Goal: Find specific page/section: Find specific page/section

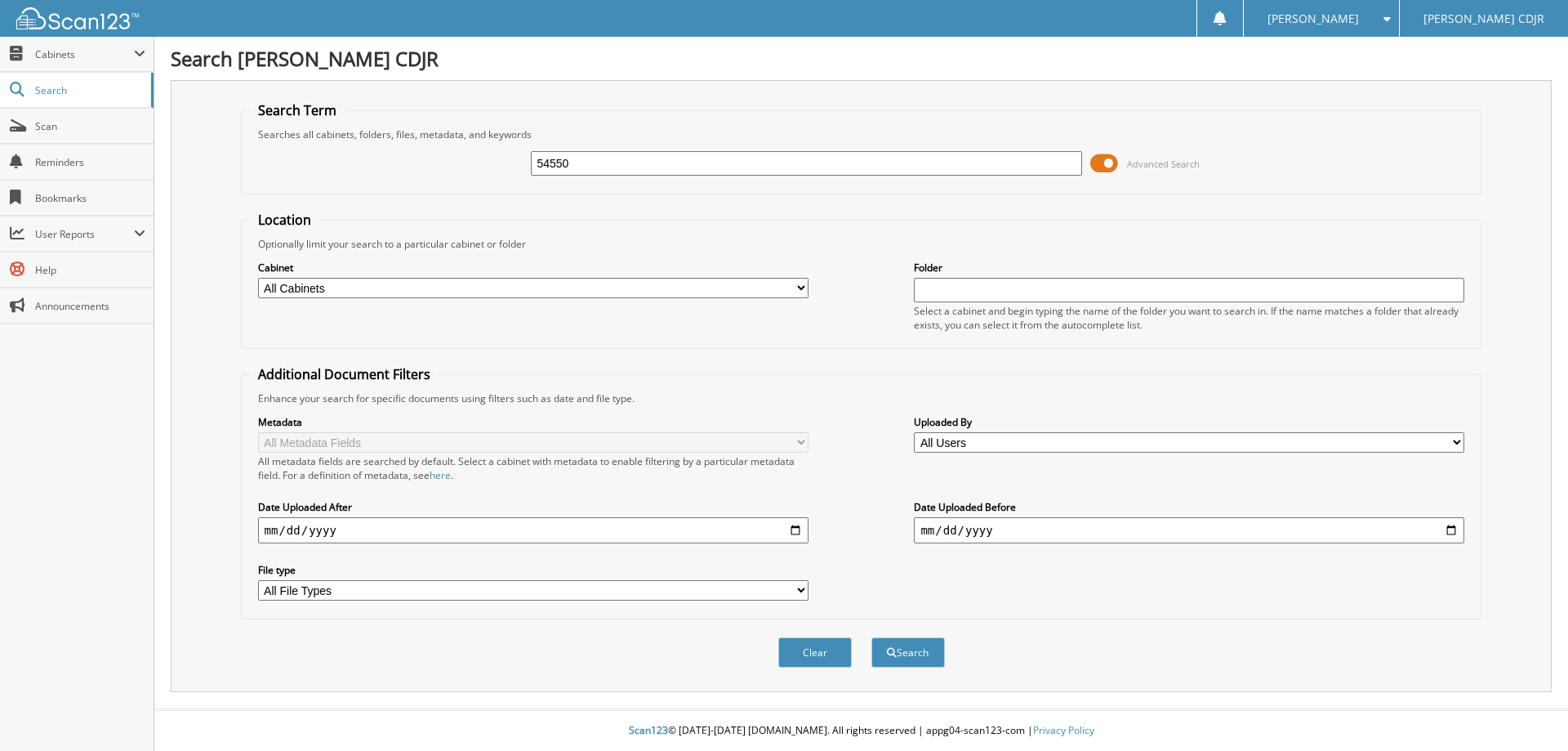
type input "54550"
click at [871, 637] on button "Search" at bounding box center [908, 652] width 74 height 30
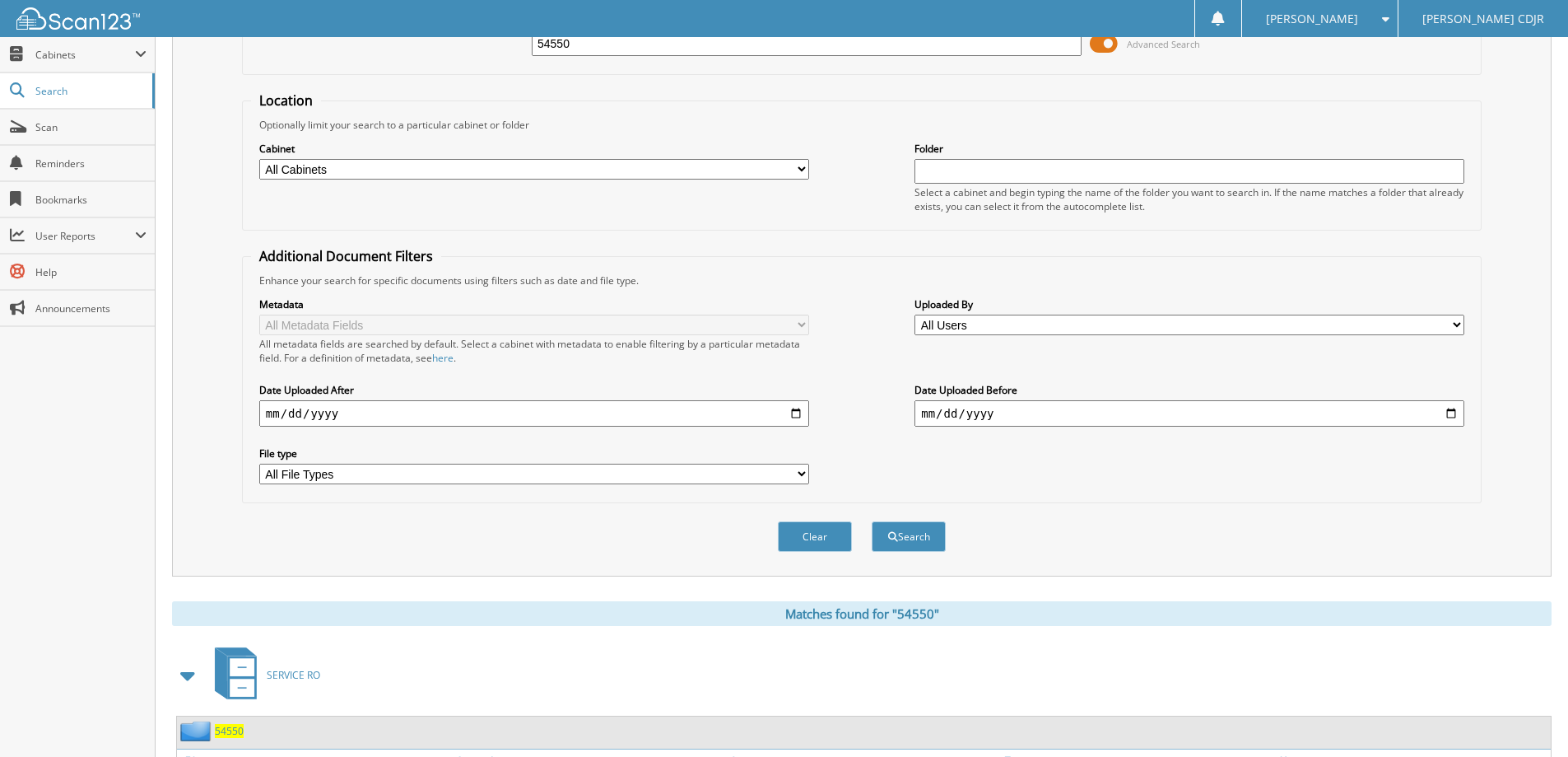
scroll to position [329, 0]
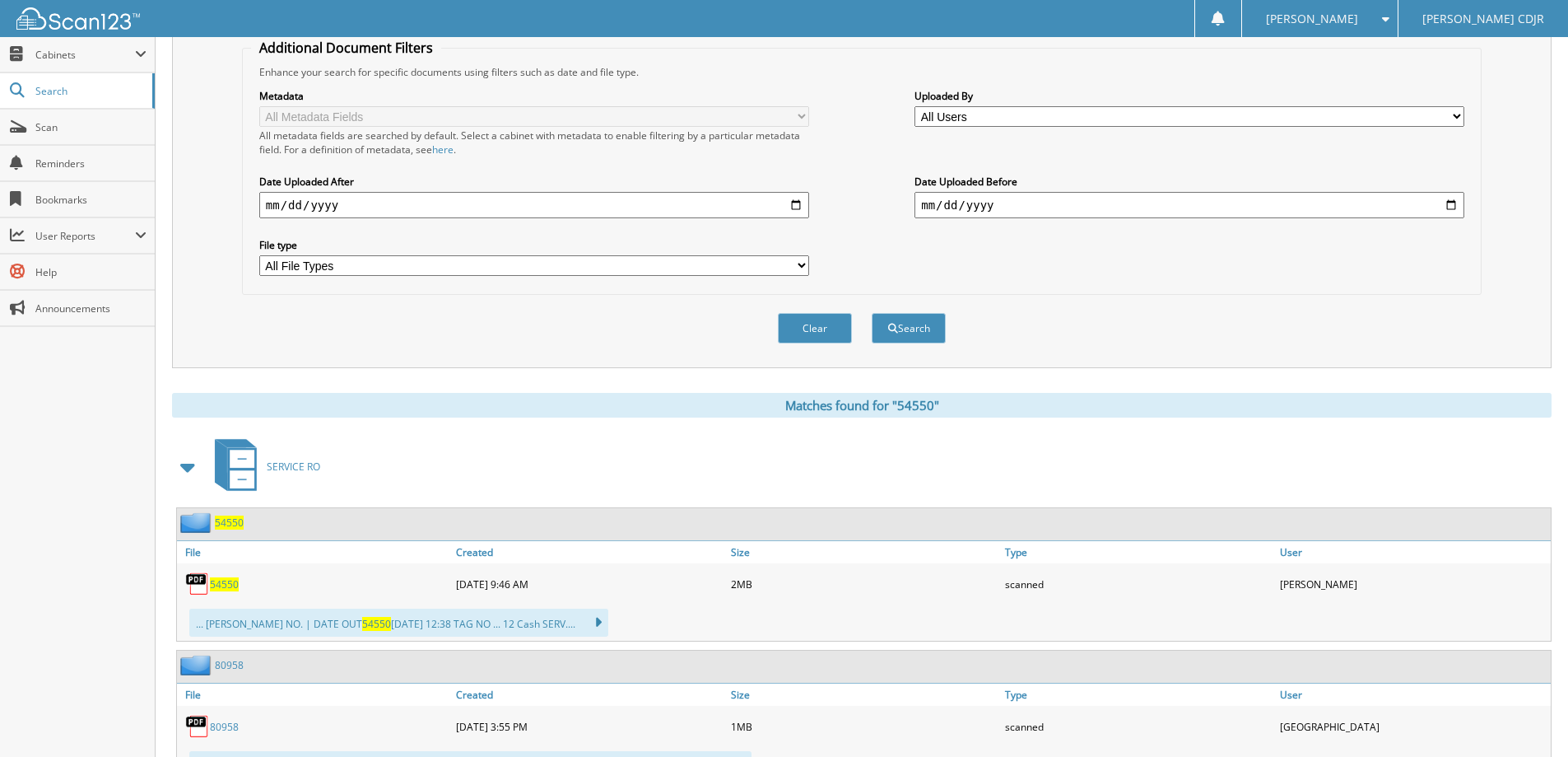
click at [227, 521] on span "54550" at bounding box center [229, 522] width 29 height 14
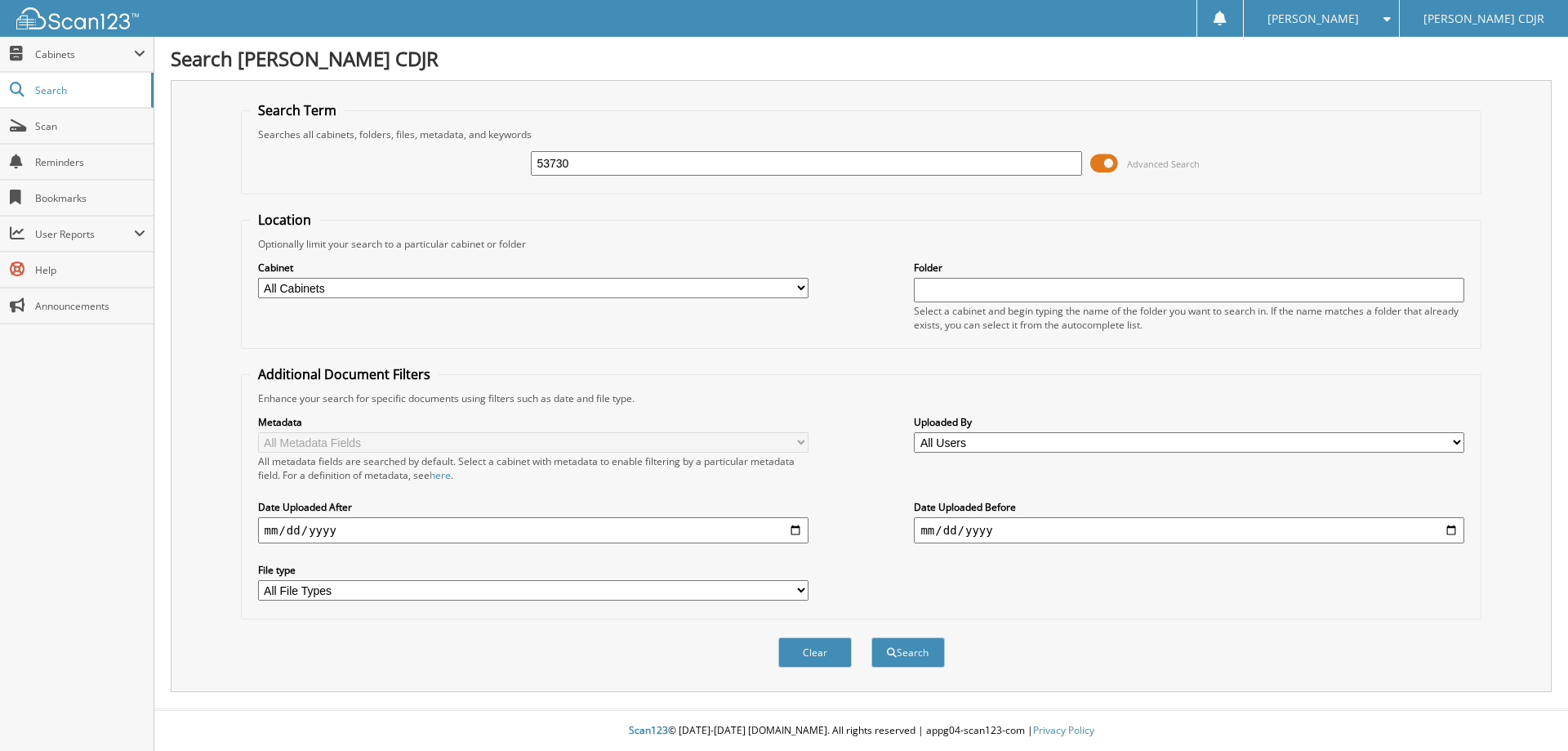
type input "53730"
click at [871, 637] on button "Search" at bounding box center [908, 652] width 74 height 30
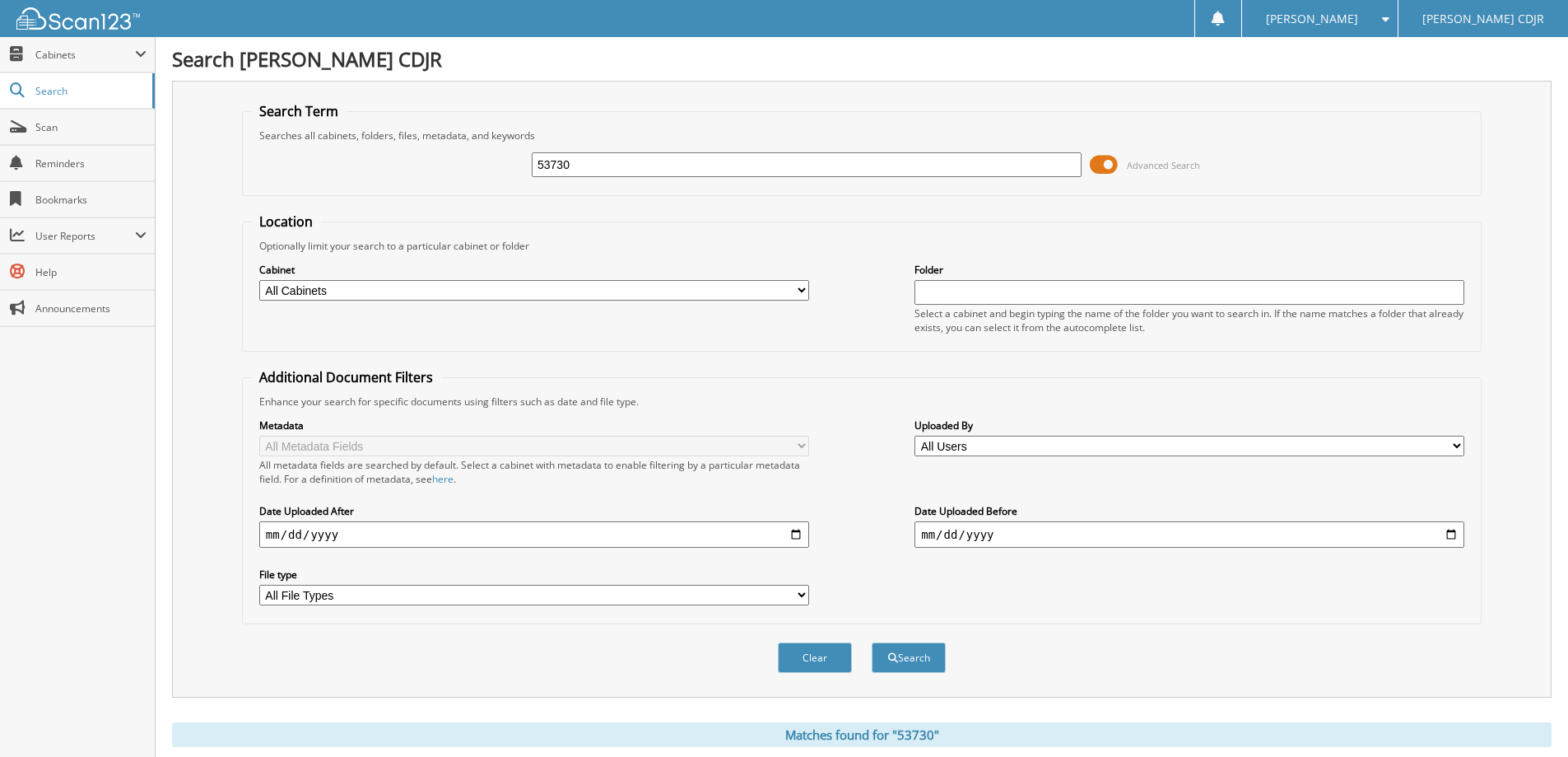
drag, startPoint x: 618, startPoint y: 171, endPoint x: 493, endPoint y: 169, distance: 125.0
click at [493, 169] on div "53730 Advanced Search" at bounding box center [862, 164] width 1222 height 44
type input "52769"
click at [872, 642] on button "Search" at bounding box center [909, 657] width 74 height 30
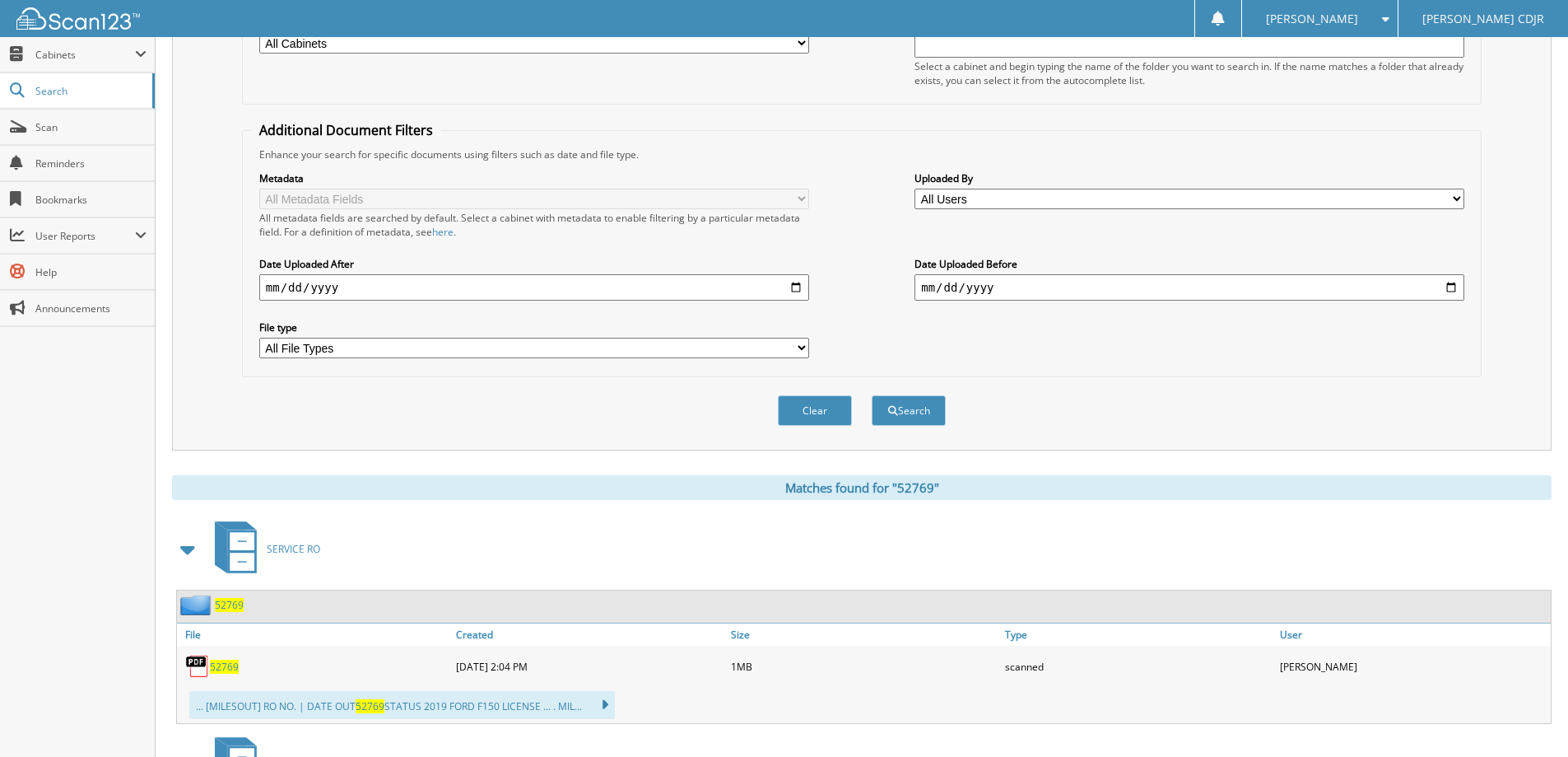
scroll to position [329, 0]
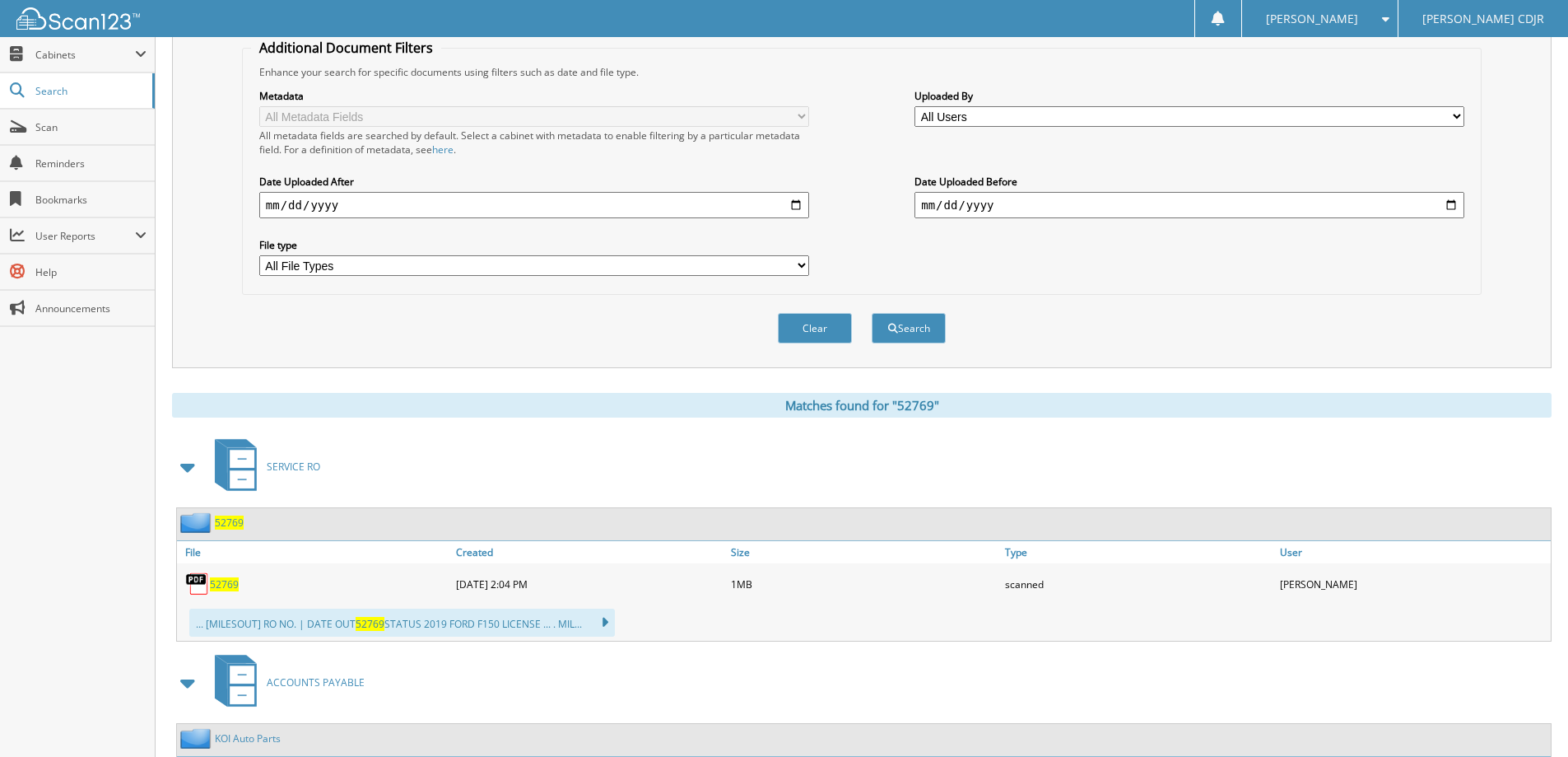
drag, startPoint x: 226, startPoint y: 515, endPoint x: 249, endPoint y: 519, distance: 23.3
click at [226, 516] on div "52769" at bounding box center [210, 523] width 67 height 21
click at [236, 521] on span "52769" at bounding box center [229, 522] width 29 height 14
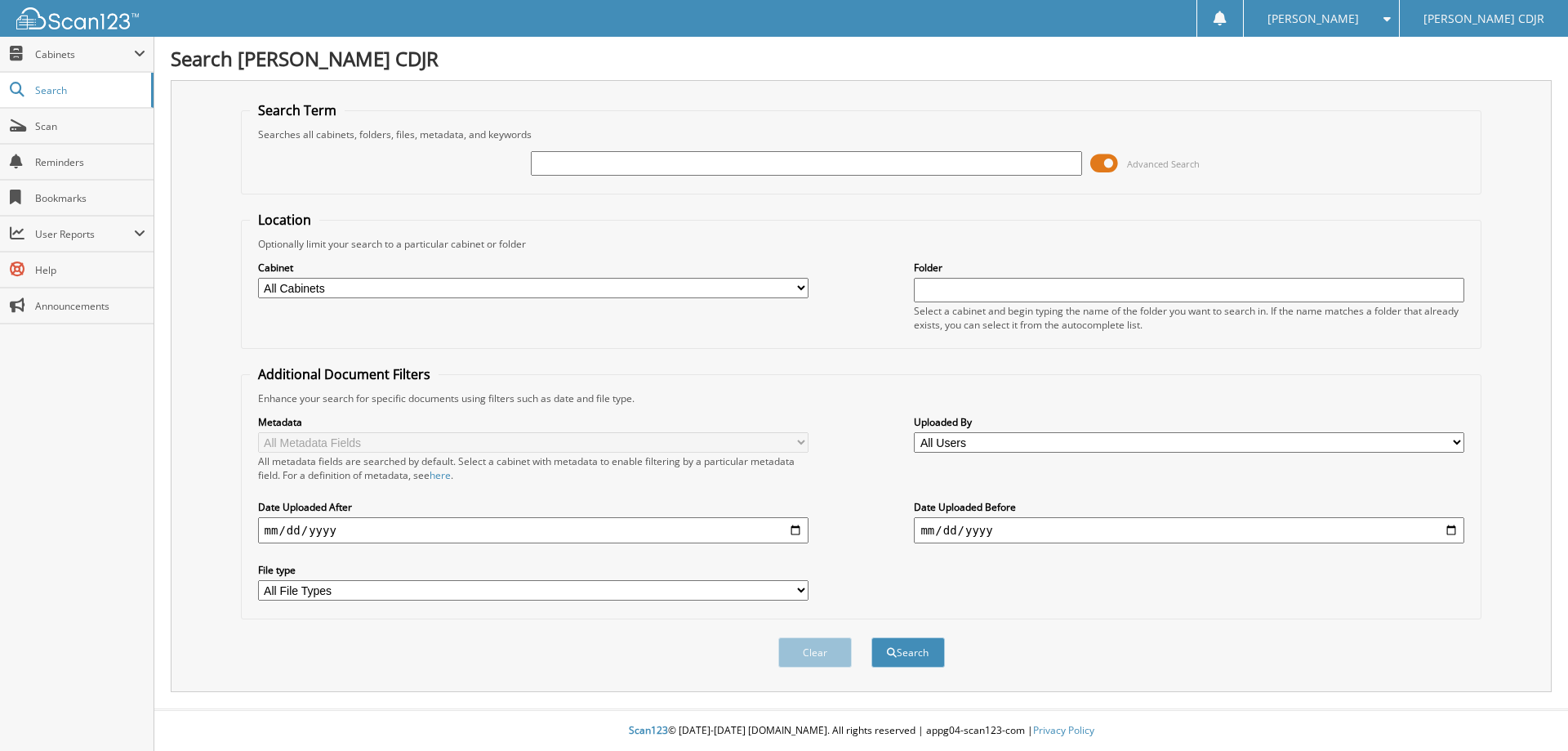
click at [551, 165] on input "text" at bounding box center [805, 163] width 550 height 25
type input "54489"
click at [871, 637] on button "Search" at bounding box center [908, 652] width 74 height 30
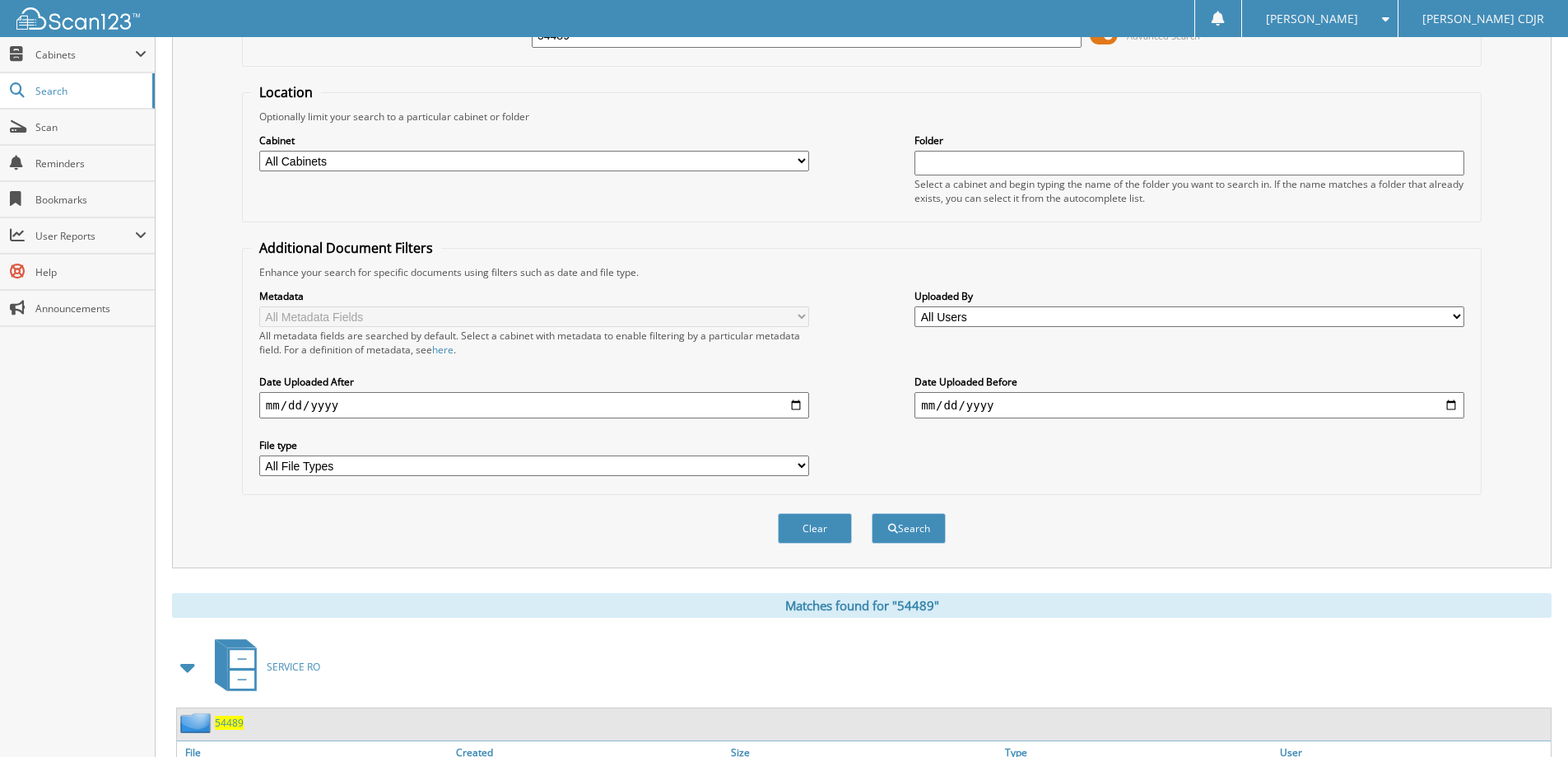
scroll to position [411, 0]
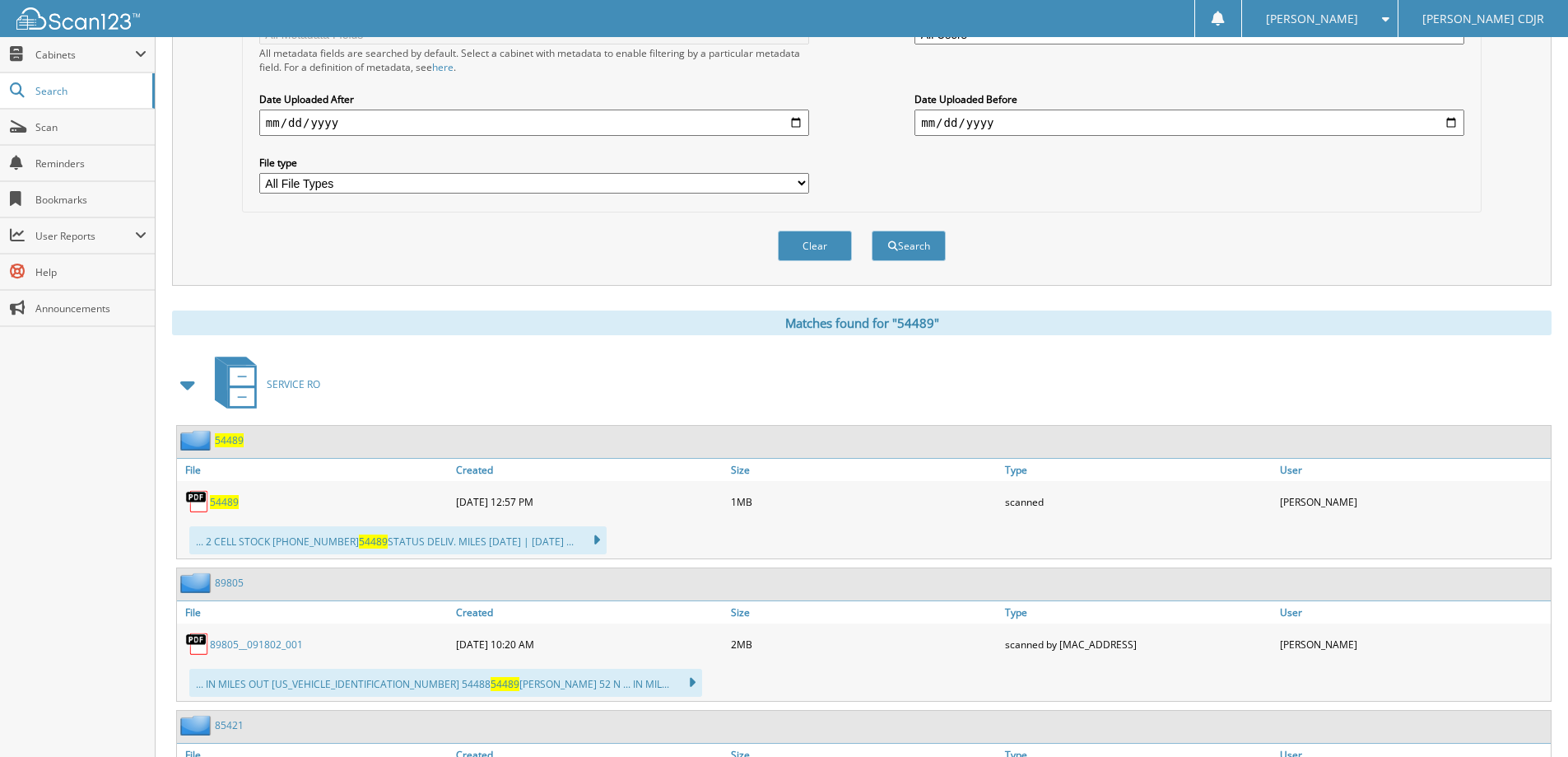
click at [217, 434] on span "54489" at bounding box center [229, 440] width 29 height 14
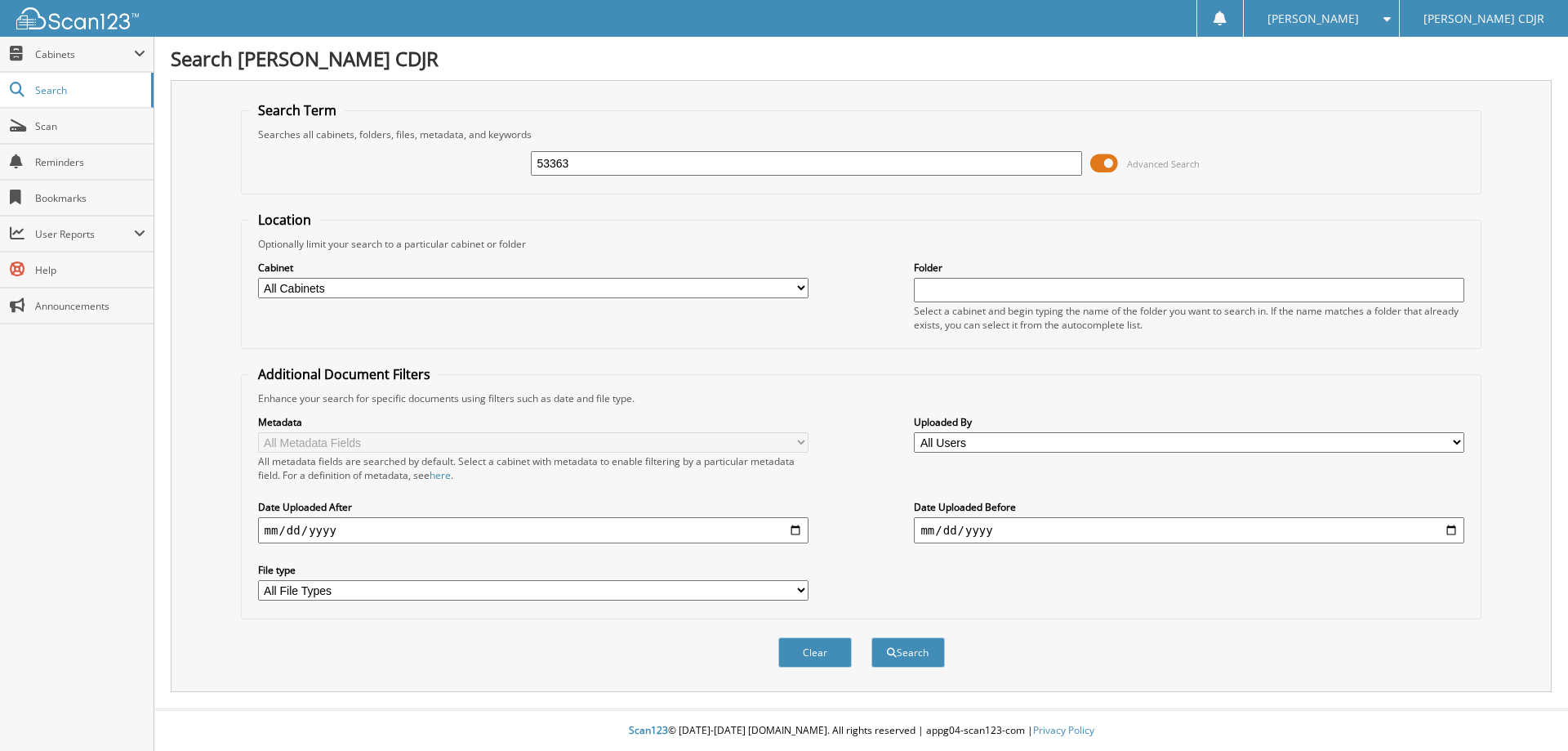
type input "53363"
click at [871, 637] on button "Search" at bounding box center [908, 652] width 74 height 30
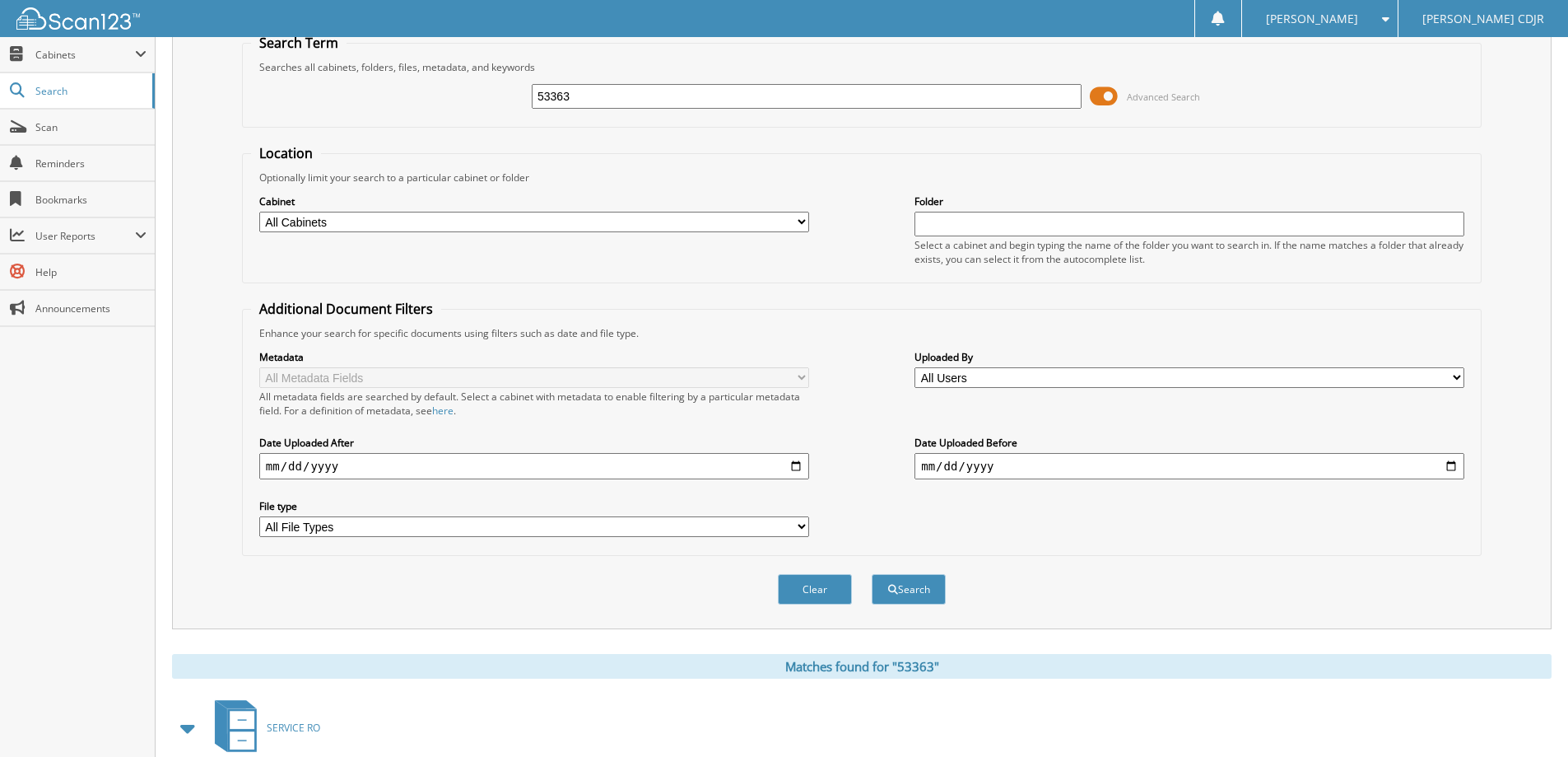
scroll to position [411, 0]
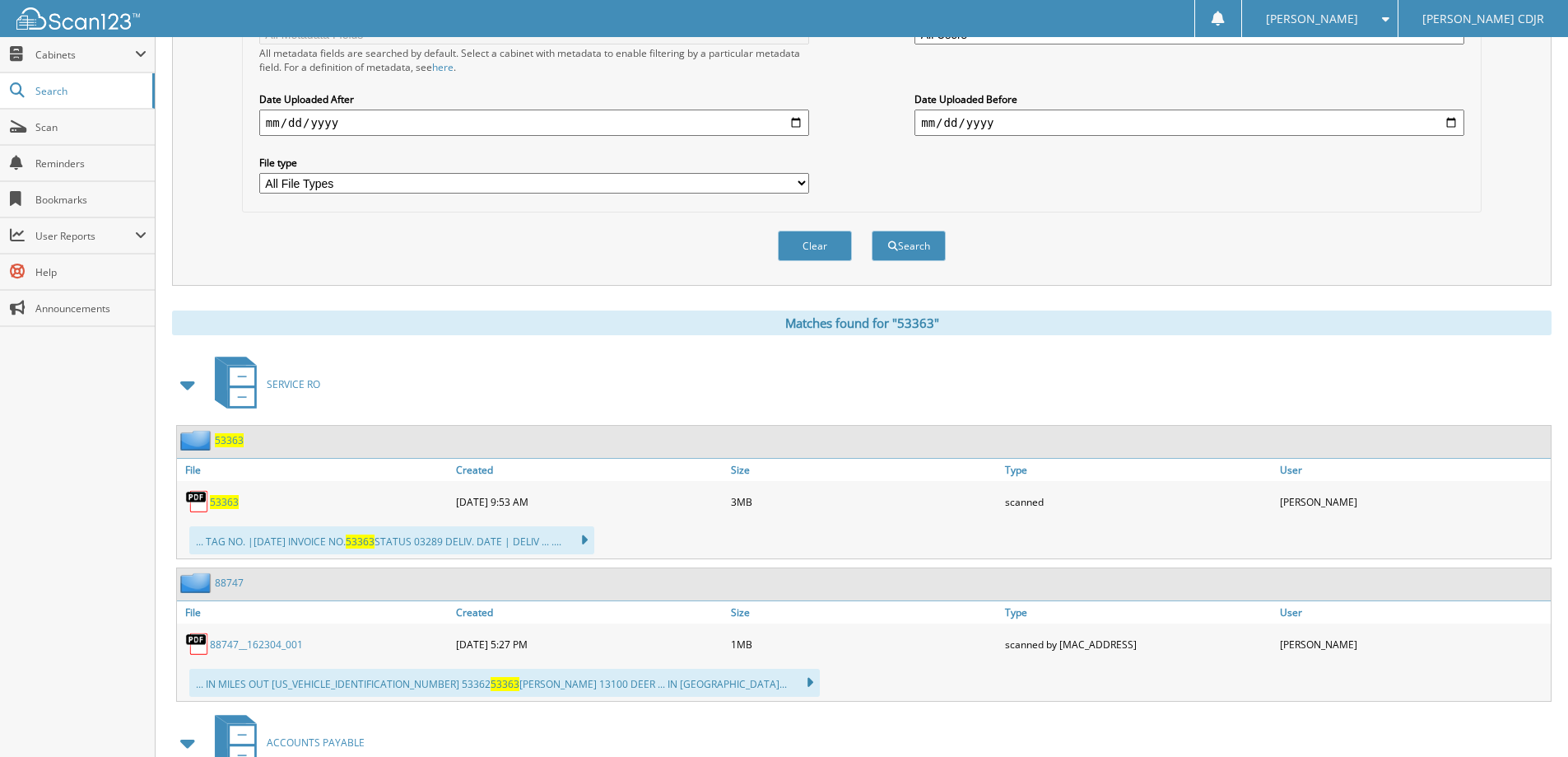
click at [224, 443] on span "53363" at bounding box center [229, 440] width 29 height 14
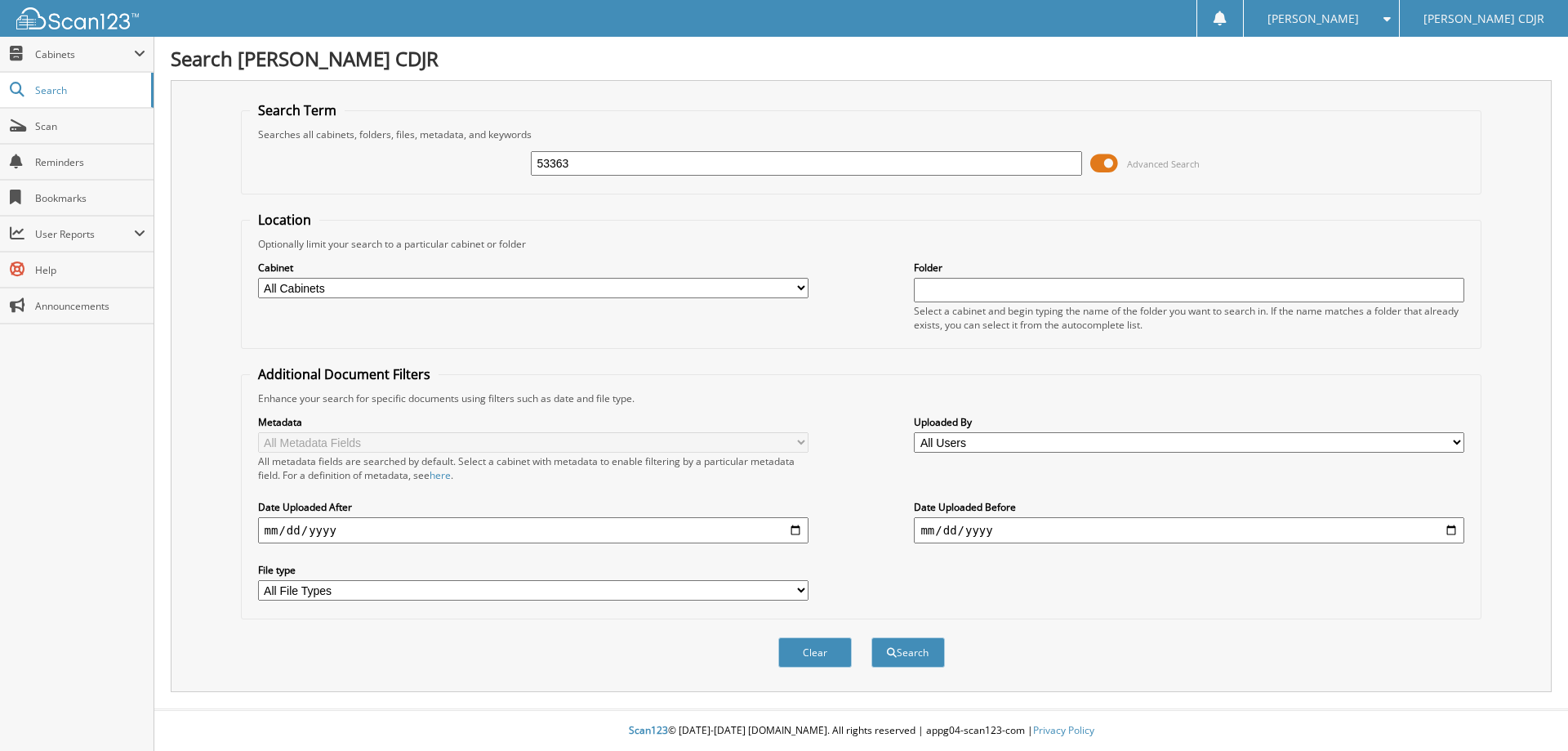
type input "53363"
click at [871, 637] on button "Search" at bounding box center [908, 652] width 74 height 30
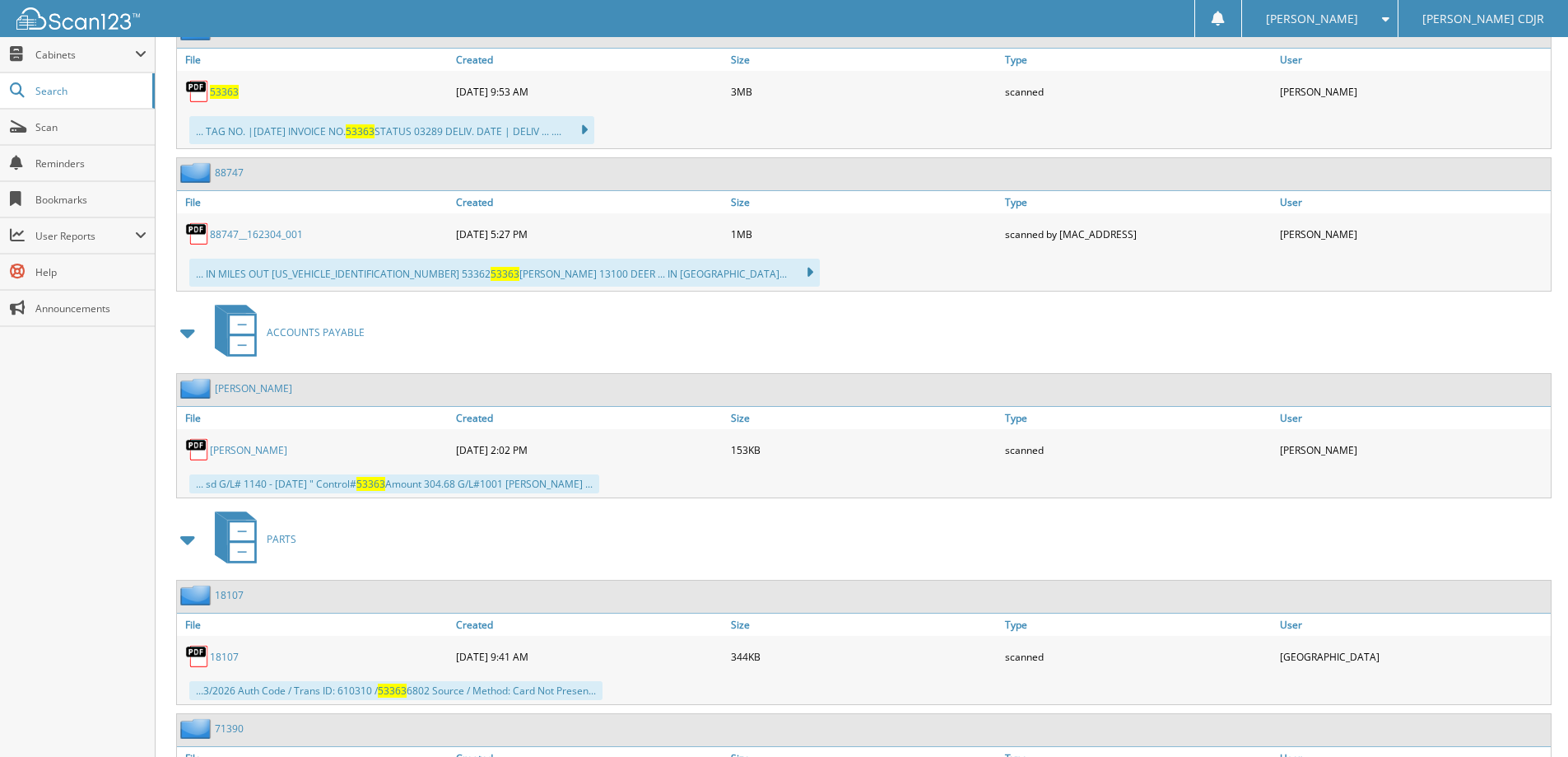
scroll to position [824, 0]
click at [264, 445] on link "Ashlyn White" at bounding box center [249, 448] width 78 height 14
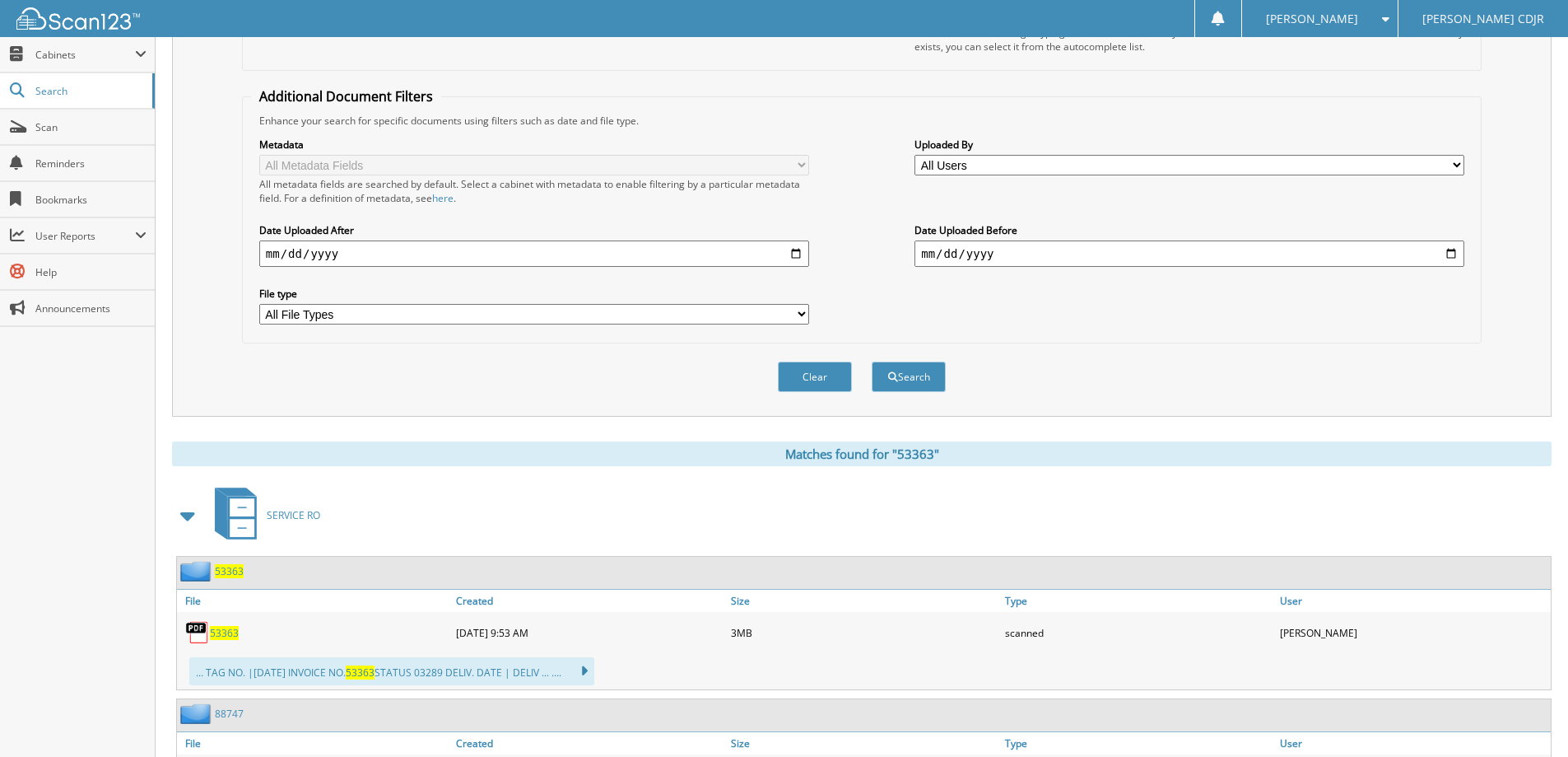
scroll to position [0, 0]
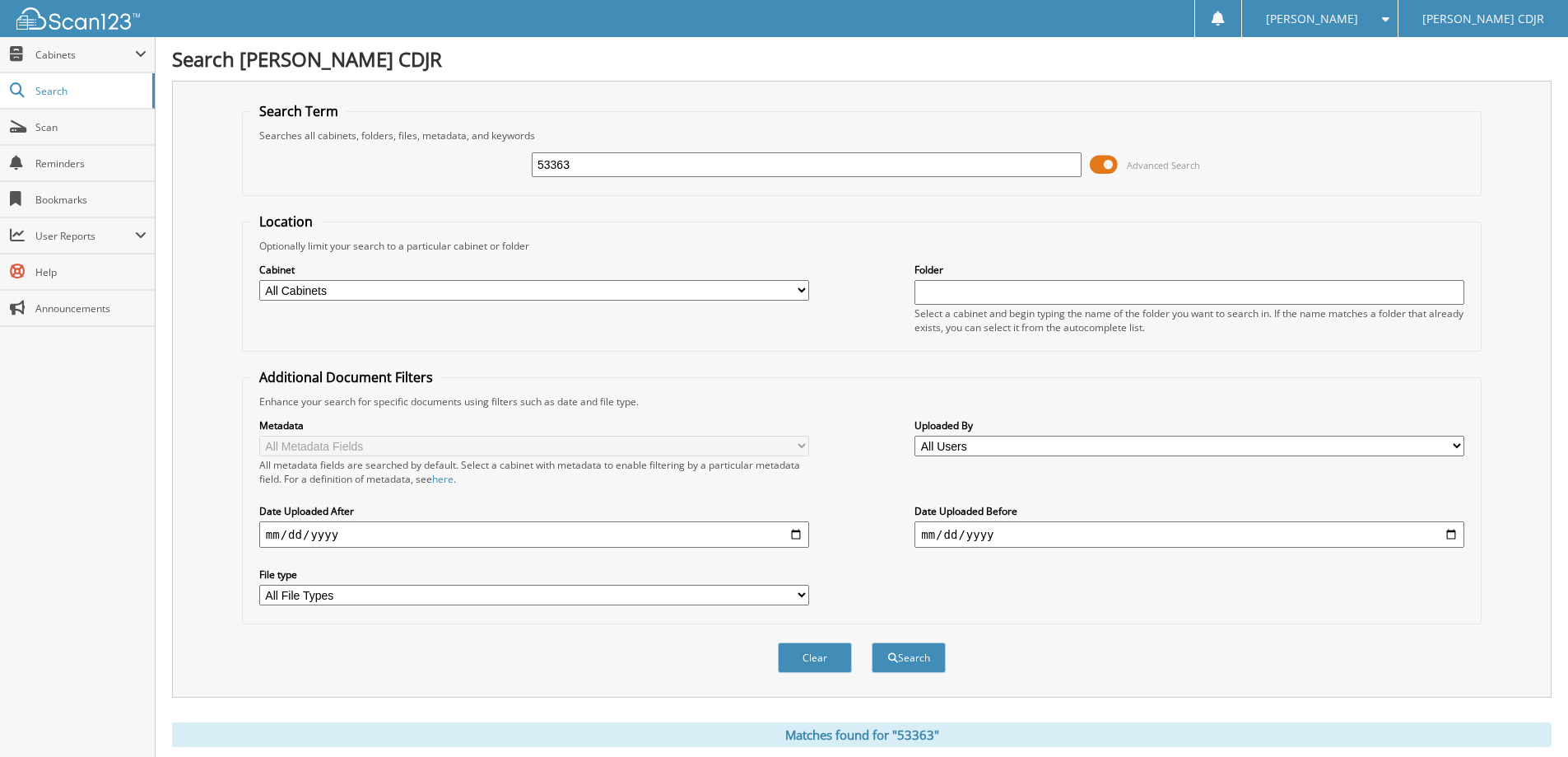
drag, startPoint x: 592, startPoint y: 171, endPoint x: 467, endPoint y: 162, distance: 125.3
click at [467, 162] on div "53363 Advanced Search" at bounding box center [862, 164] width 1222 height 44
type input "82528"
click at [872, 642] on button "Search" at bounding box center [909, 657] width 74 height 30
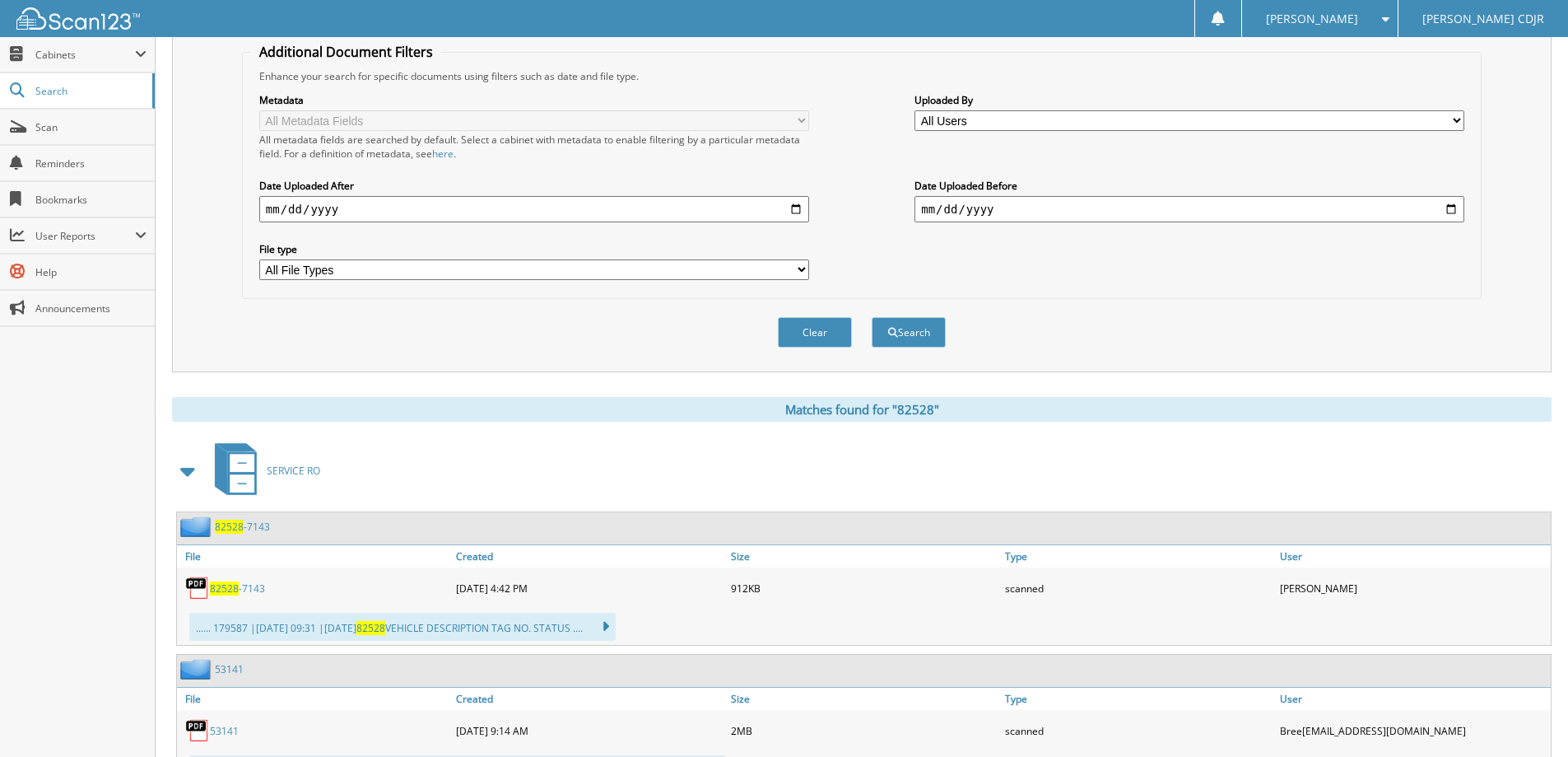
scroll to position [329, 0]
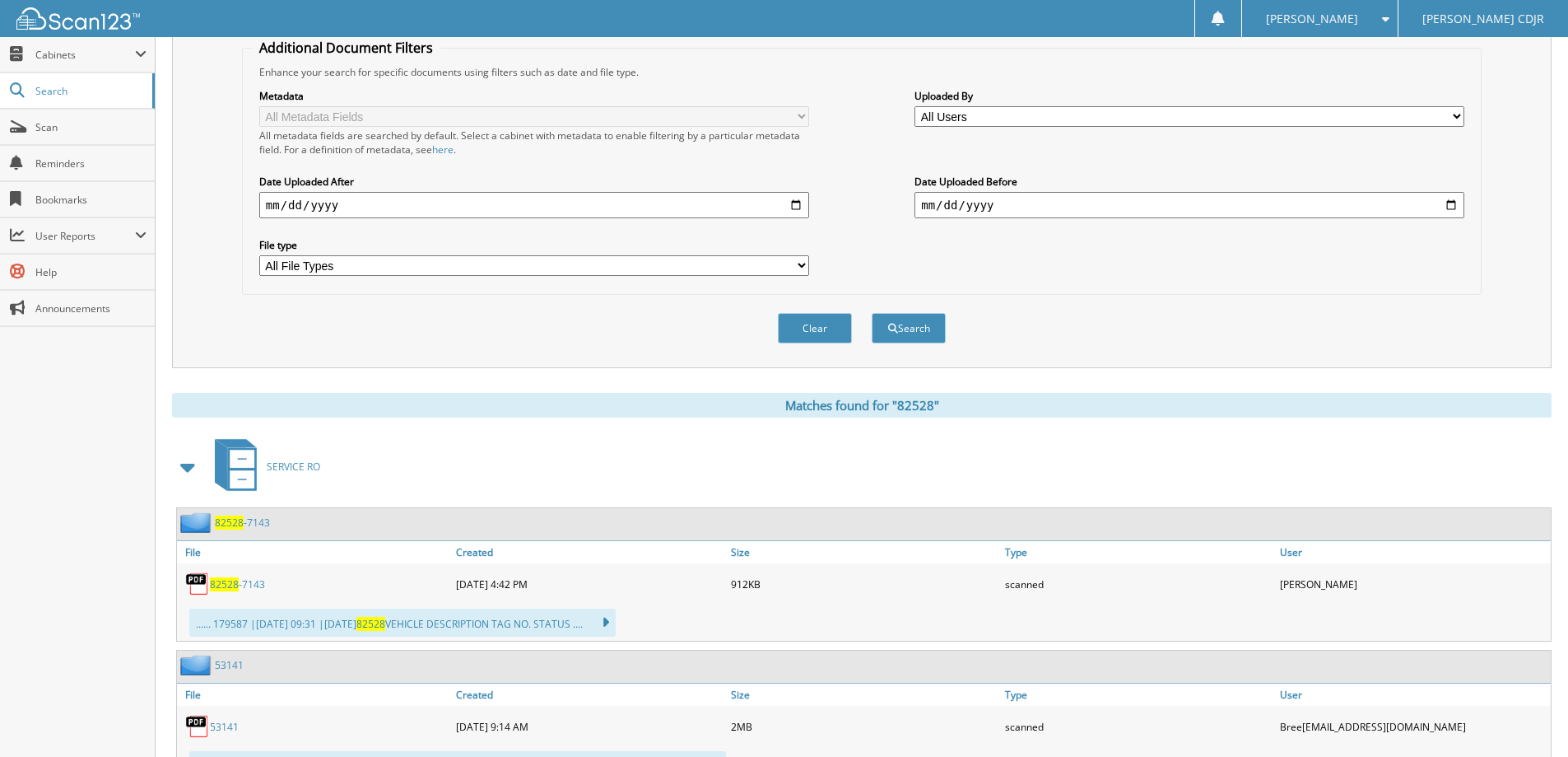
click at [229, 522] on span "82528" at bounding box center [229, 522] width 29 height 14
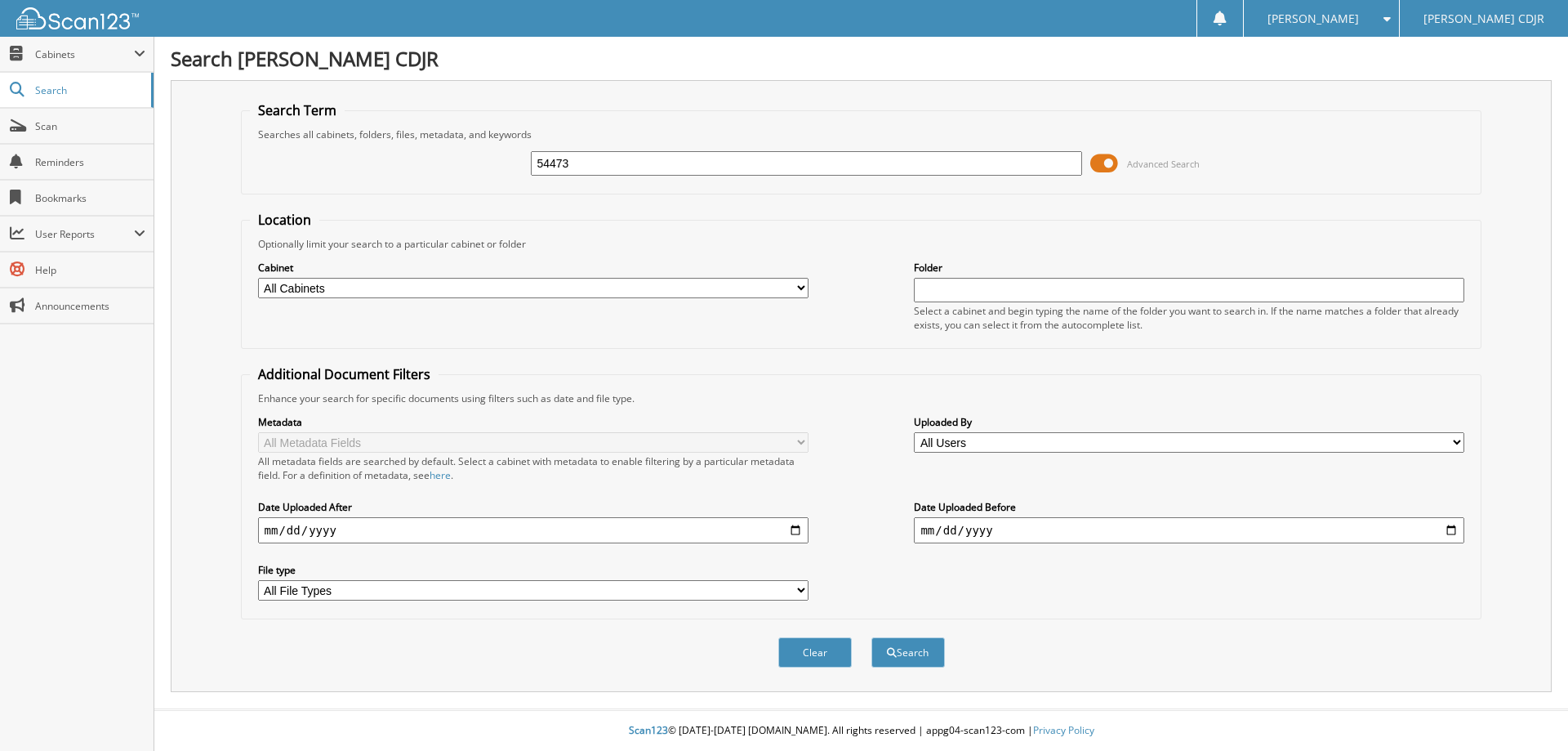
type input "54473"
click at [871, 637] on button "Search" at bounding box center [908, 652] width 74 height 30
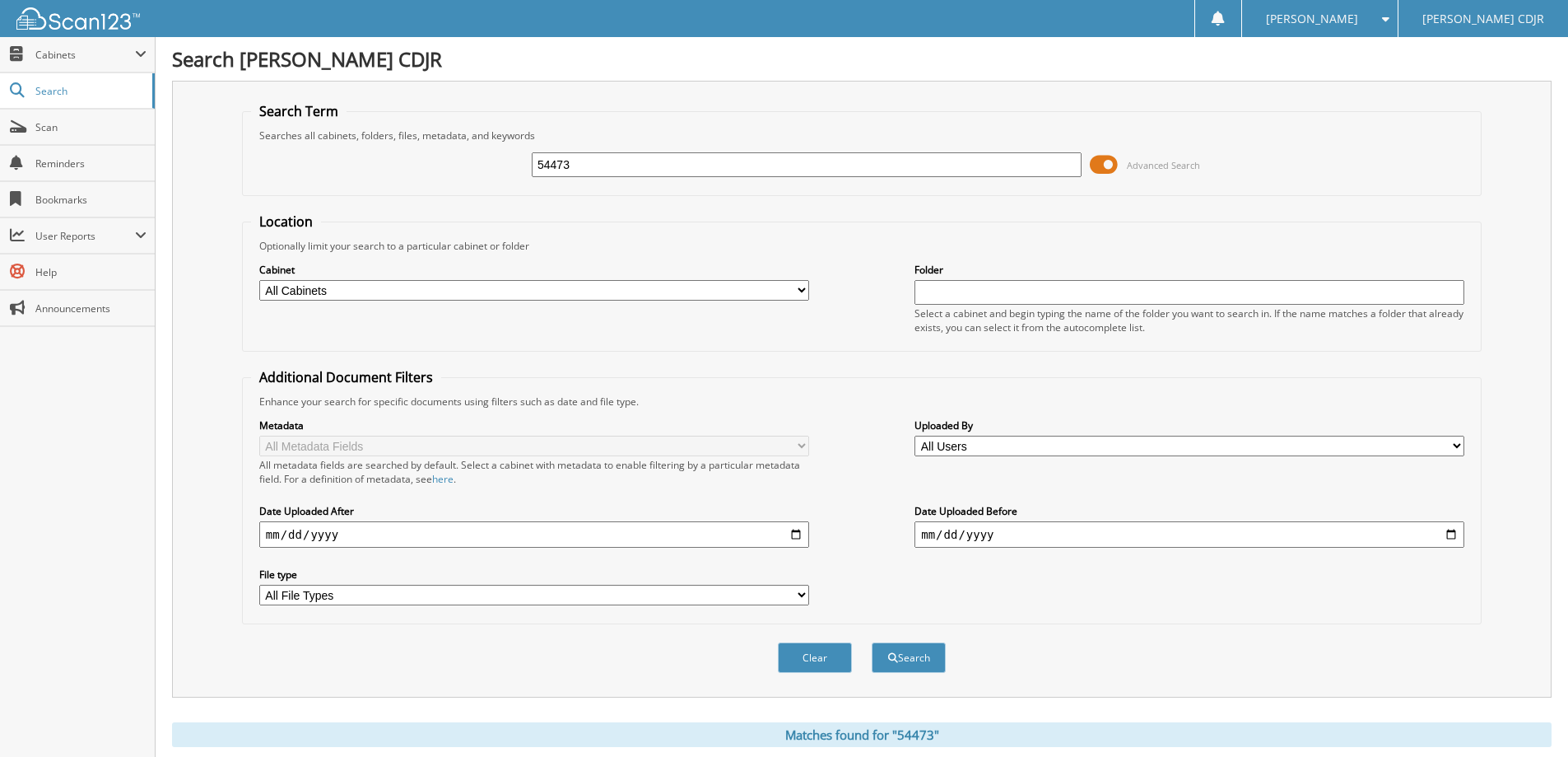
drag, startPoint x: 585, startPoint y: 169, endPoint x: 516, endPoint y: 162, distance: 69.4
click at [516, 162] on div "54473 Advanced Search" at bounding box center [862, 164] width 1222 height 44
